Goal: Information Seeking & Learning: Learn about a topic

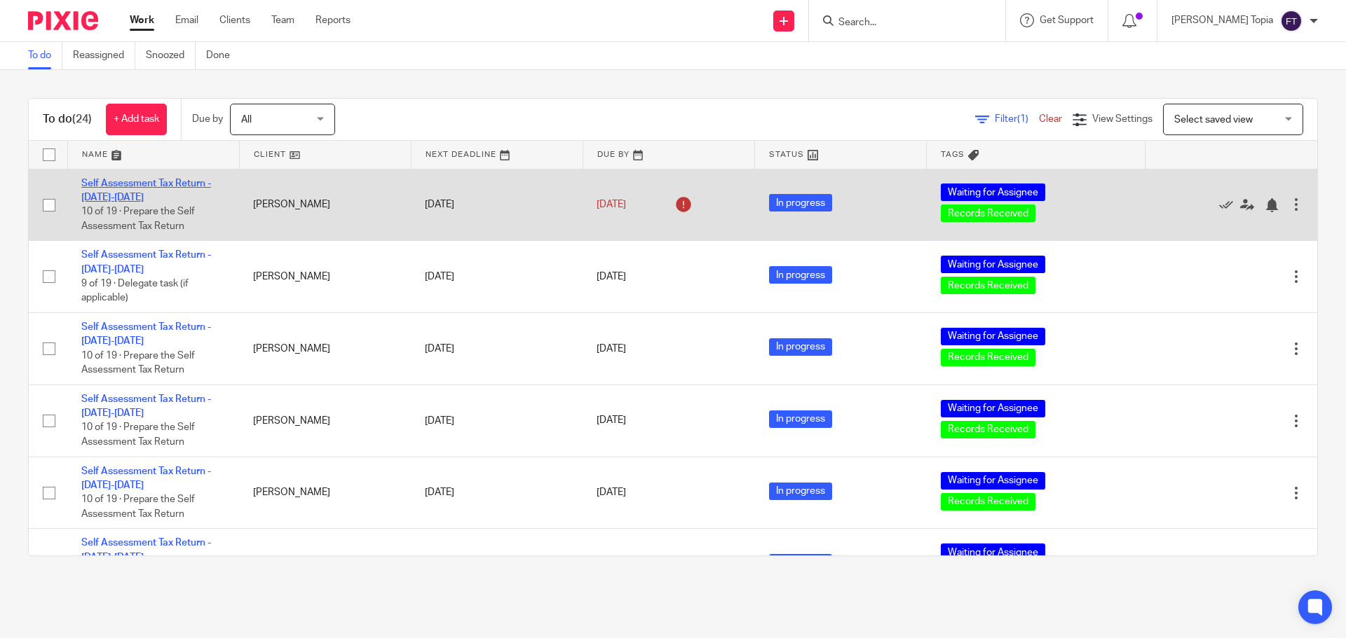
click at [184, 181] on link "Self Assessment Tax Return - [DATE]-[DATE]" at bounding box center [146, 191] width 130 height 24
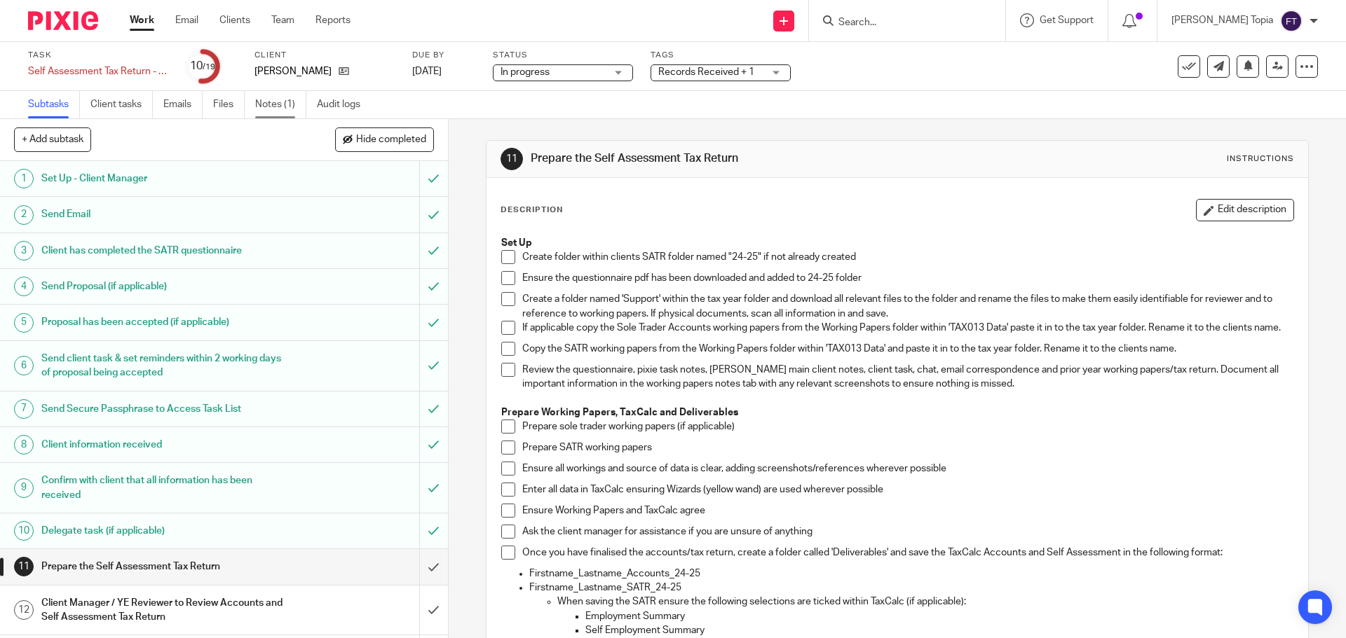
click at [292, 110] on link "Notes (1)" at bounding box center [280, 104] width 51 height 27
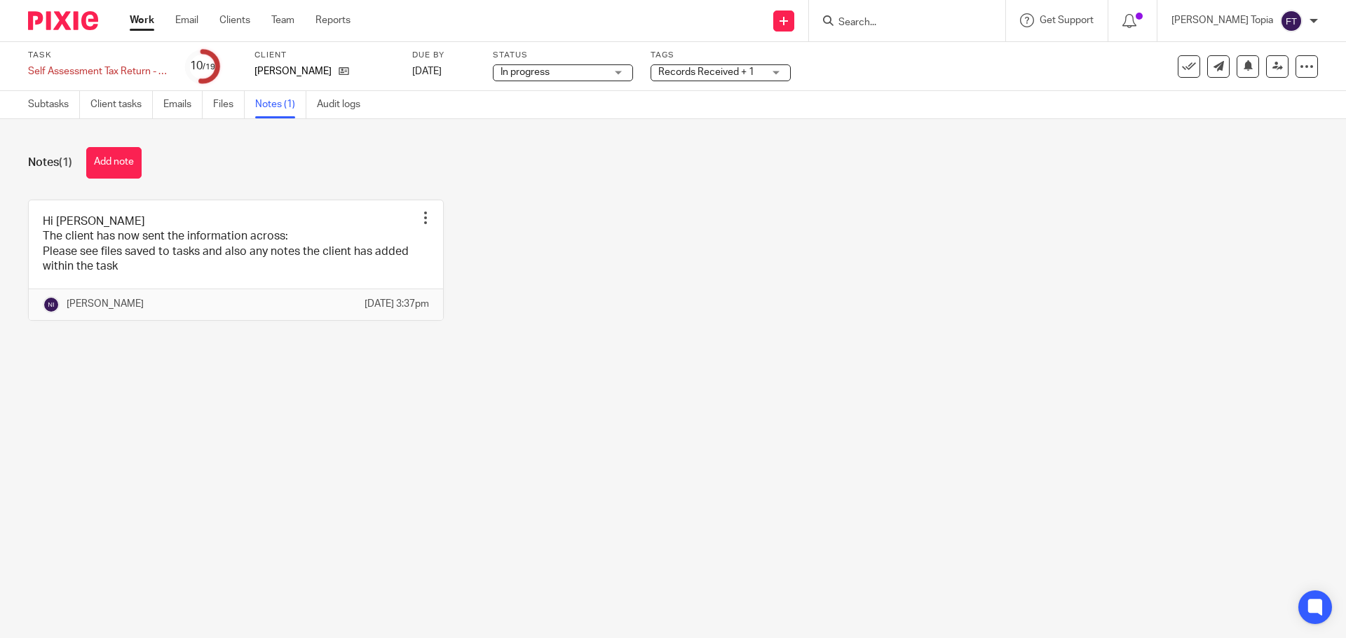
click at [137, 103] on link "Client tasks" at bounding box center [121, 104] width 62 height 27
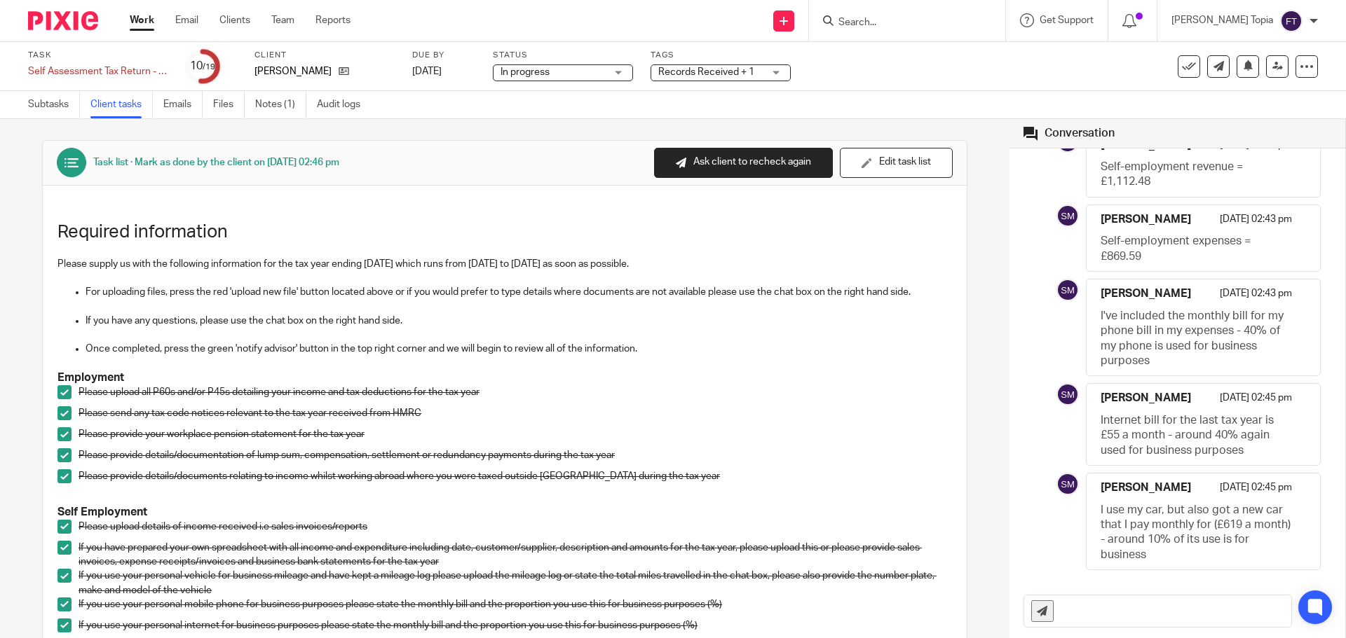
click at [1158, 234] on p "Self-employment expenses = £869.59" at bounding box center [1195, 249] width 191 height 30
click at [1011, 410] on div "Simranjeet Kaur Mann 16 Aug 2025 02:21 pm I switched from becoming a consultant…" at bounding box center [1177, 212] width 336 height 745
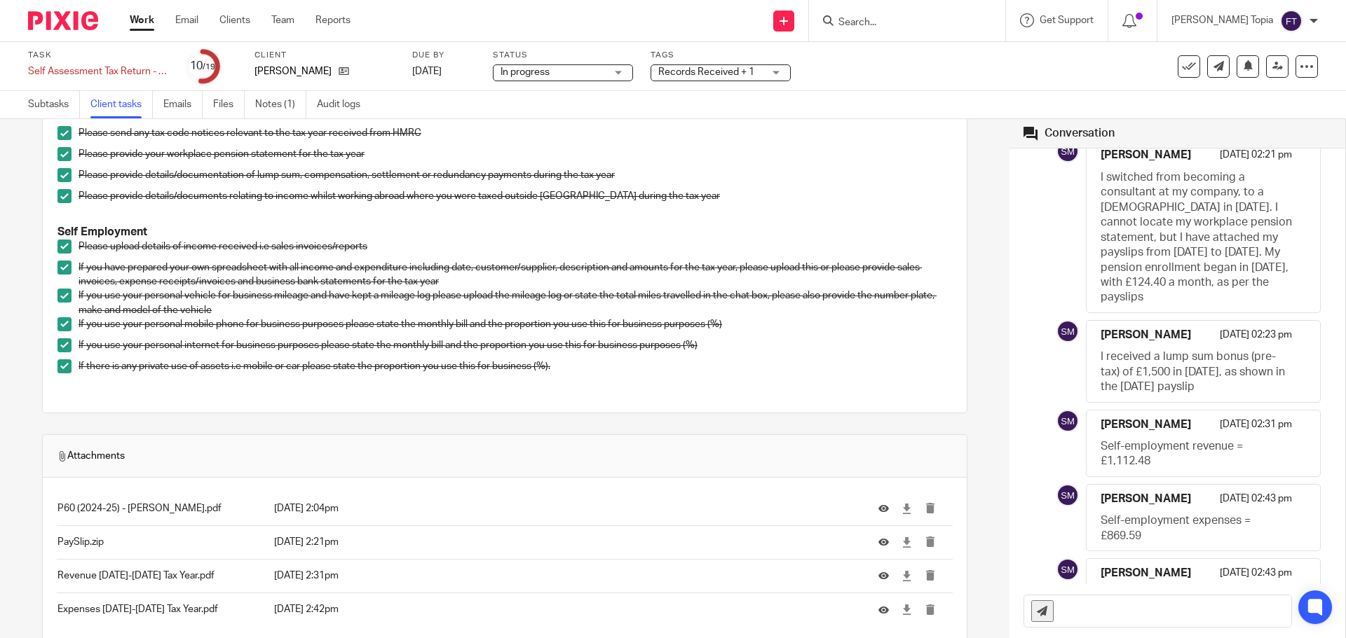
scroll to position [4, 0]
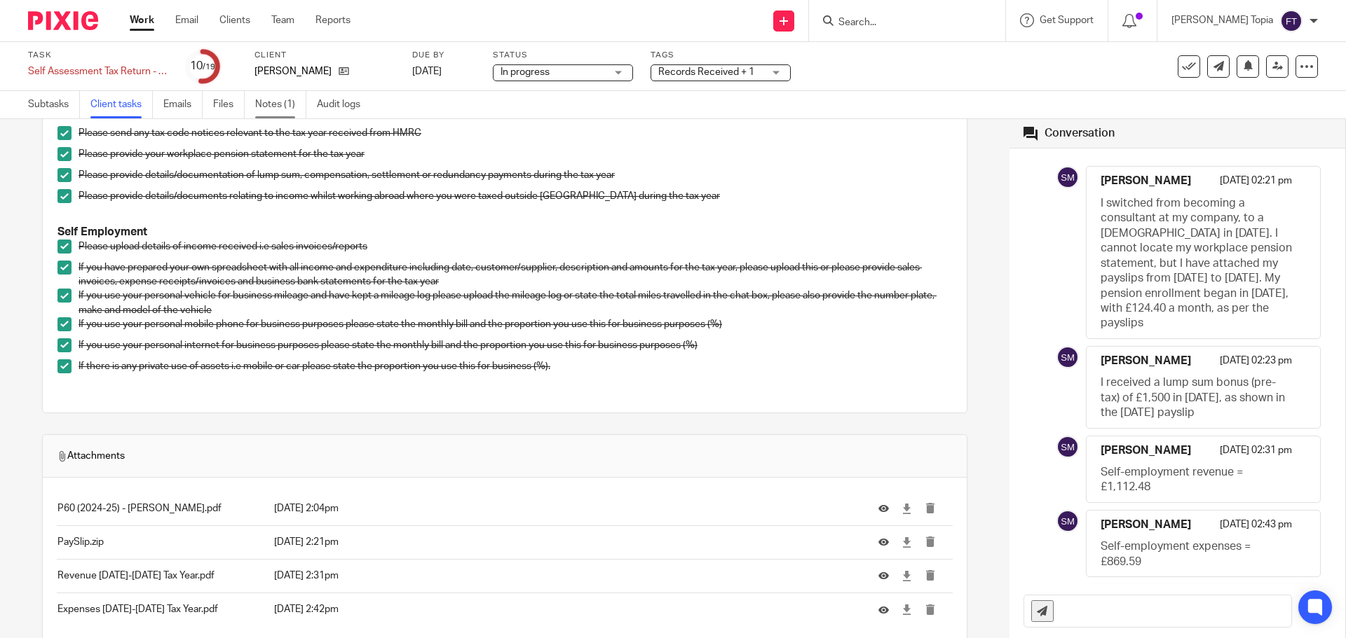
click at [280, 108] on link "Notes (1)" at bounding box center [280, 104] width 51 height 27
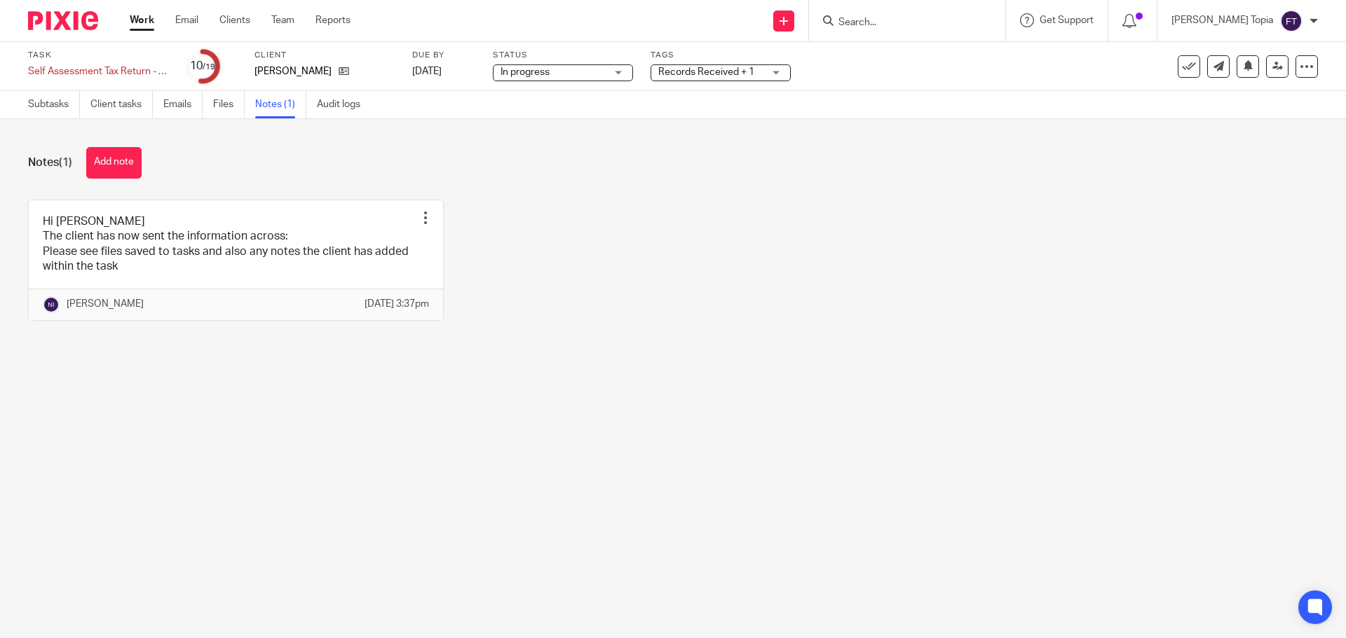
click at [846, 298] on div "Hi [PERSON_NAME] The client has now sent the information across: Please see fil…" at bounding box center [661, 271] width 1311 height 142
click at [739, 330] on div "Hi [PERSON_NAME] The client has now sent the information across: Please see fil…" at bounding box center [661, 271] width 1311 height 142
click at [702, 290] on div "Hi [PERSON_NAME] The client has now sent the information across: Please see fil…" at bounding box center [661, 271] width 1311 height 142
click at [705, 328] on div "Hi Fatema The client has now sent the information across: Please see files save…" at bounding box center [661, 271] width 1311 height 142
click at [121, 105] on link "Client tasks" at bounding box center [121, 104] width 62 height 27
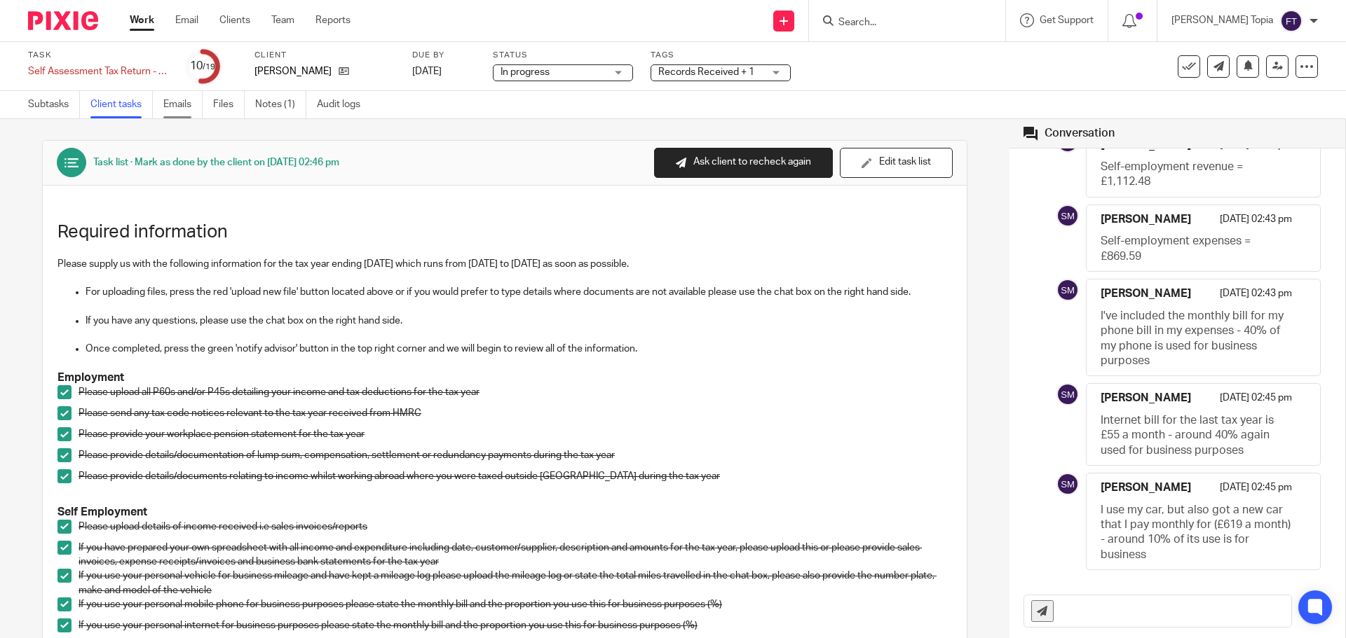
click at [184, 107] on link "Emails" at bounding box center [182, 104] width 39 height 27
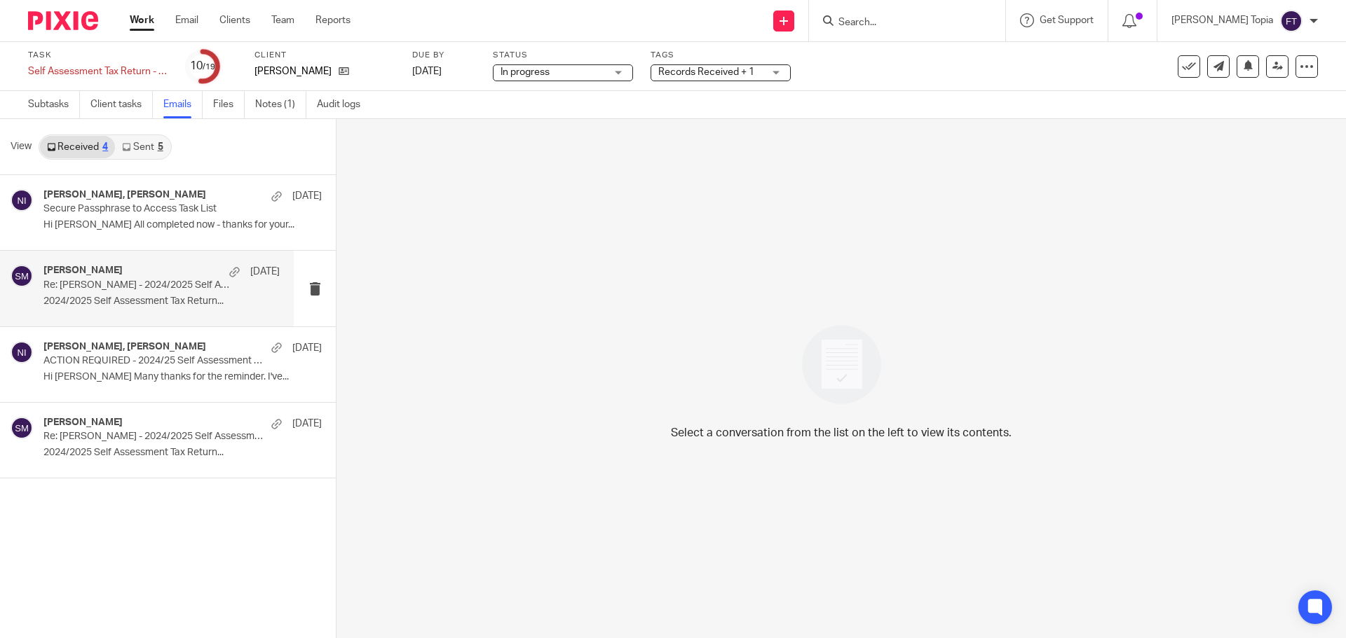
click at [149, 301] on p "2024/2025 Self Assessment Tax Return..." at bounding box center [161, 302] width 236 height 12
